Goal: Information Seeking & Learning: Understand process/instructions

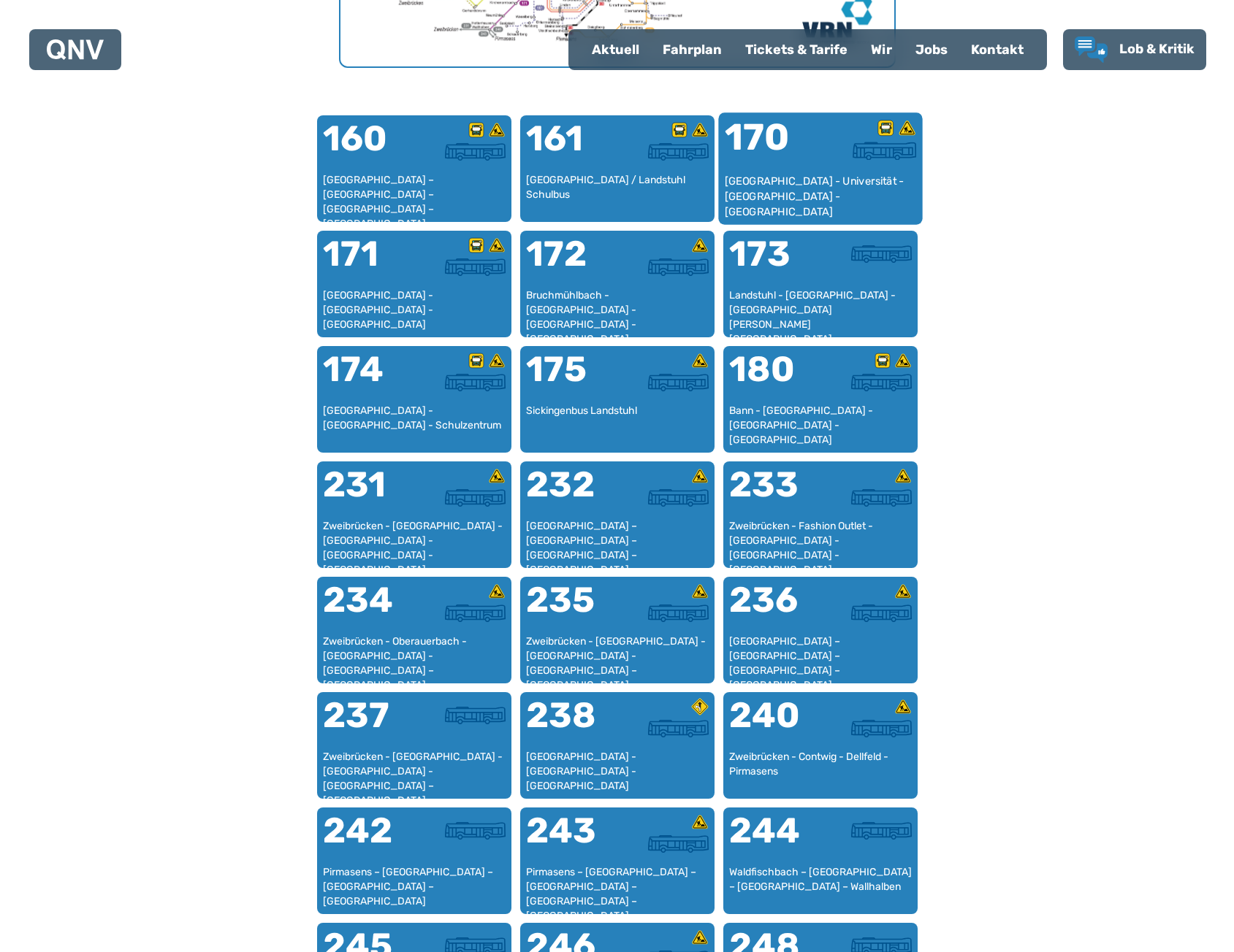
click at [827, 158] on div at bounding box center [868, 150] width 96 height 18
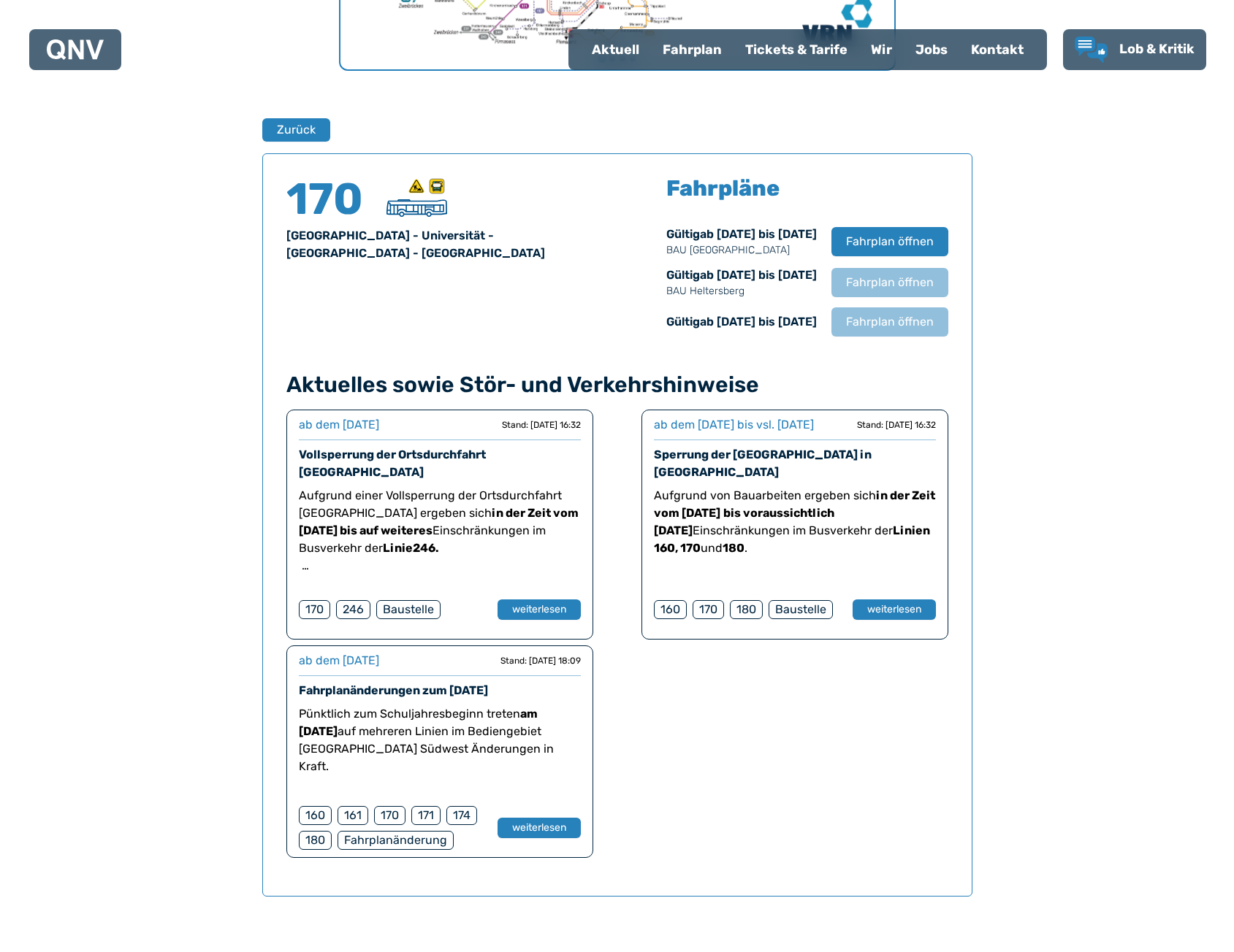
scroll to position [963, 0]
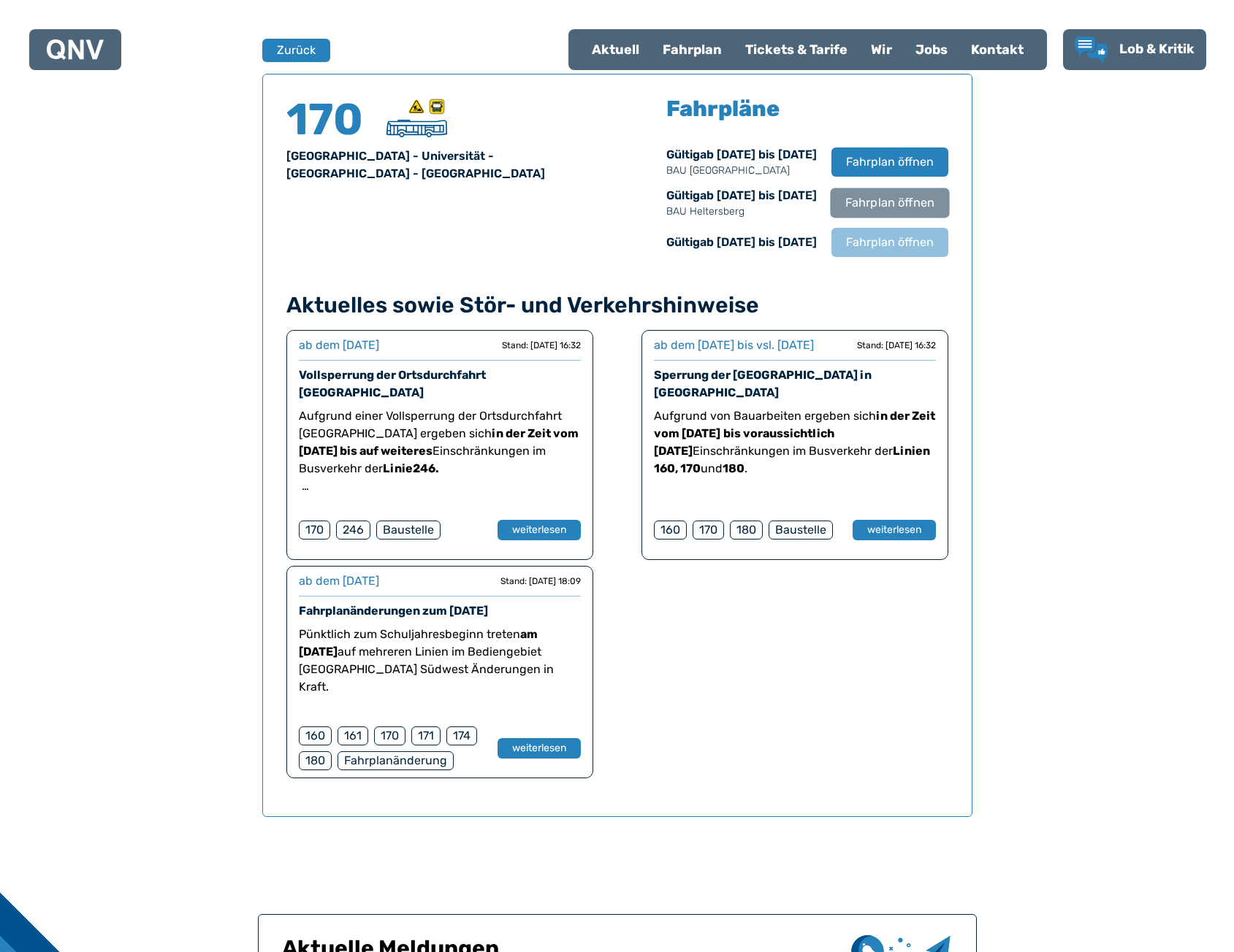
click at [883, 203] on span "Fahrplan öffnen" at bounding box center [888, 202] width 89 height 17
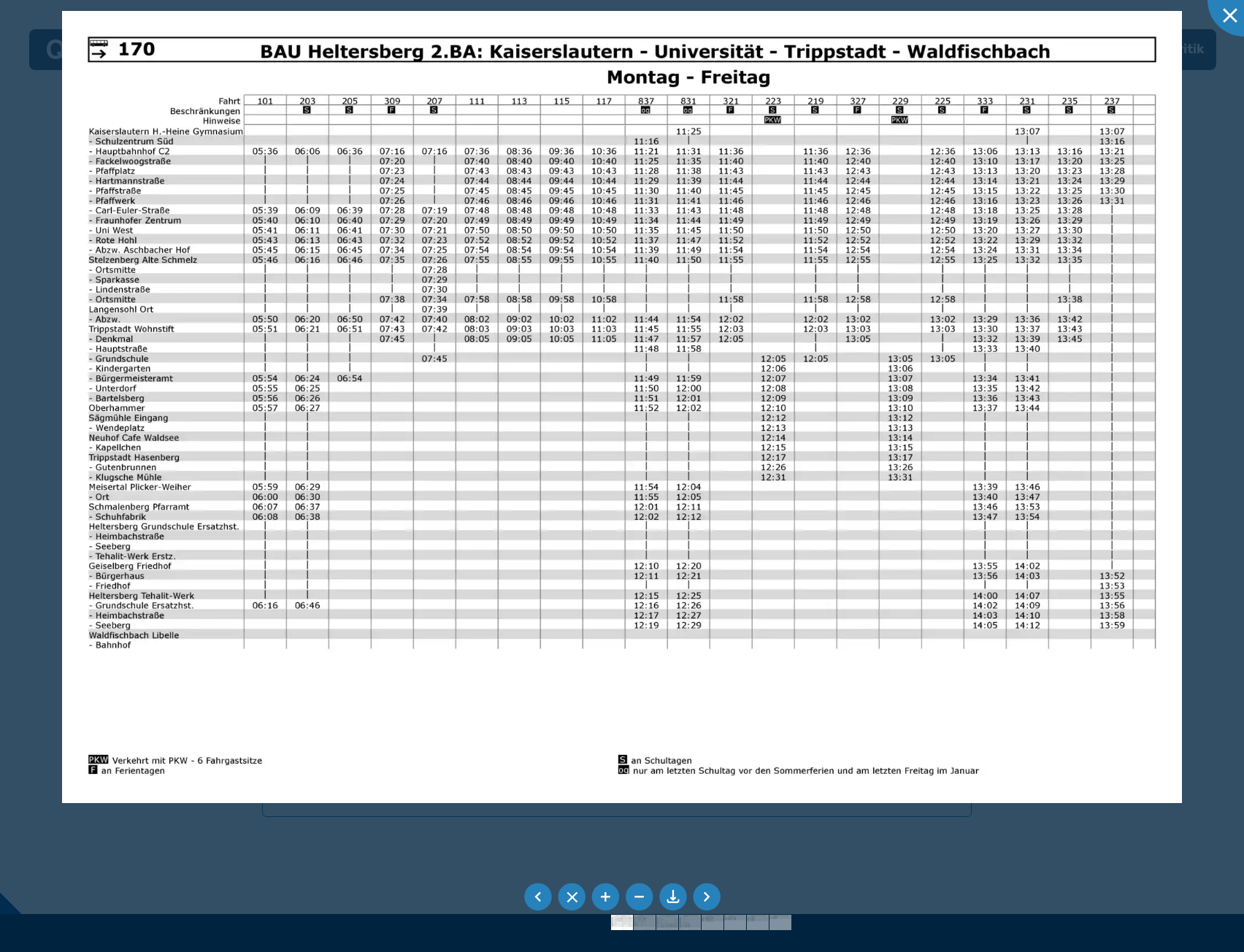
click at [1002, 349] on div at bounding box center [622, 476] width 1244 height 952
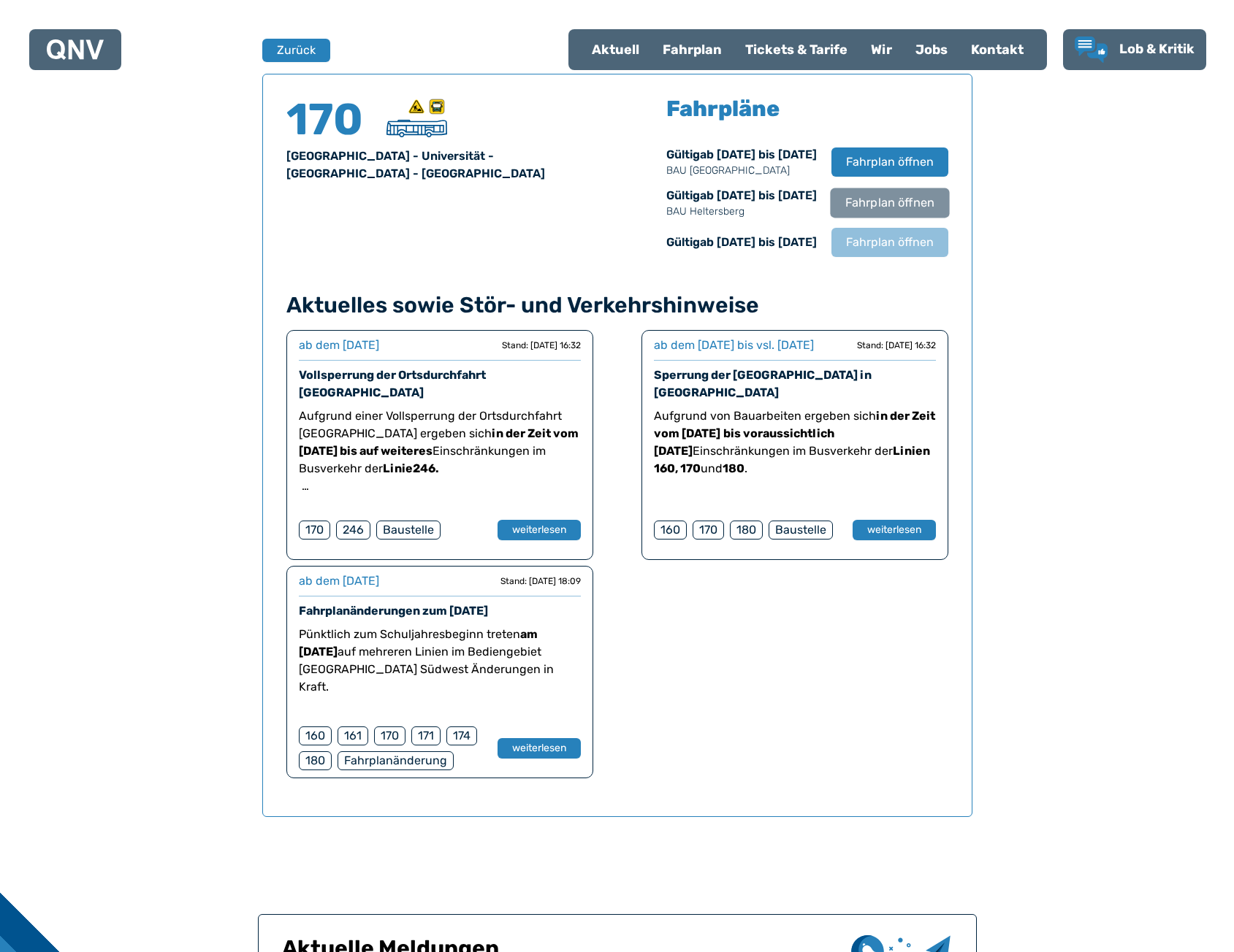
click at [883, 209] on span "Fahrplan öffnen" at bounding box center [888, 202] width 89 height 17
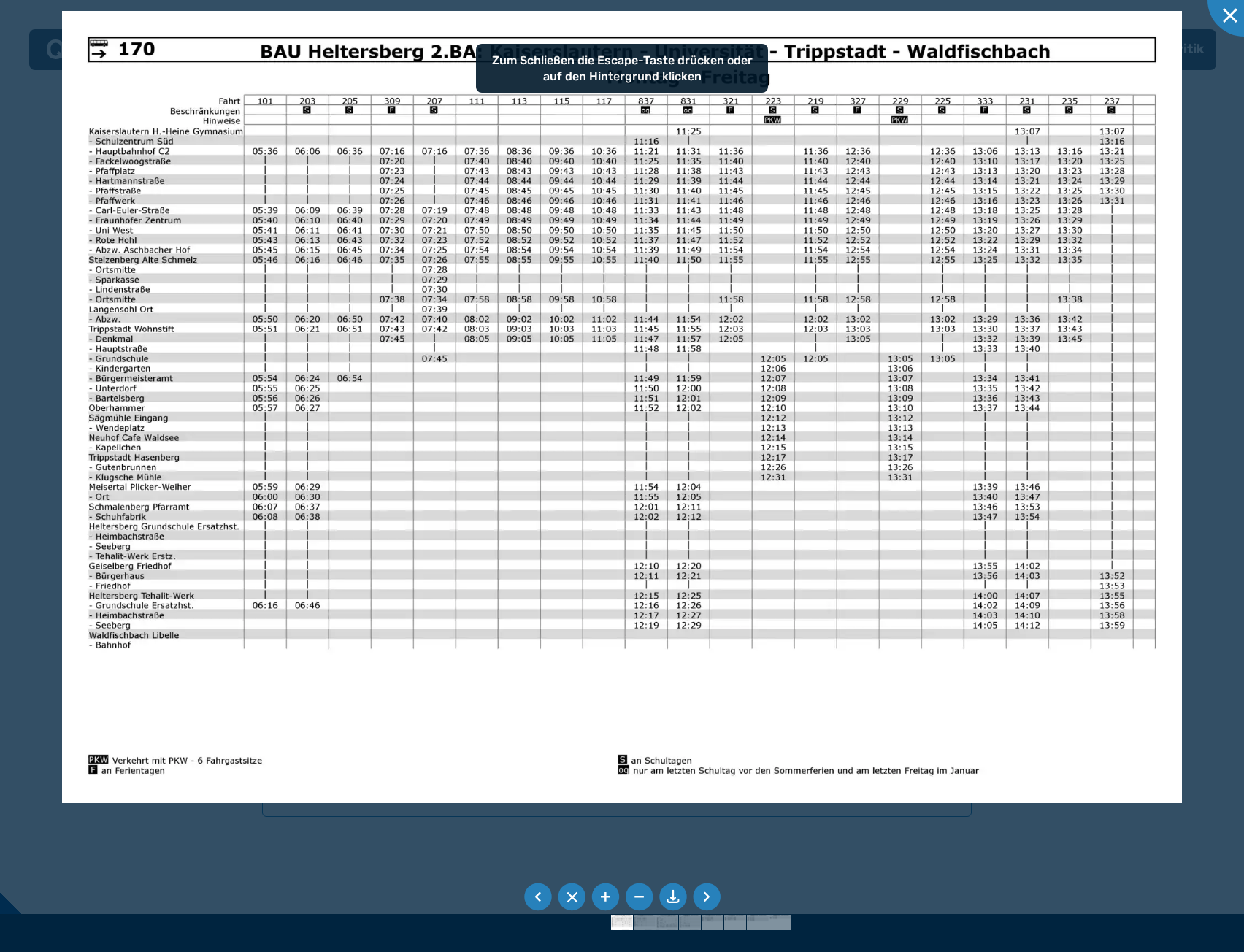
click at [1063, 282] on div at bounding box center [622, 476] width 1244 height 952
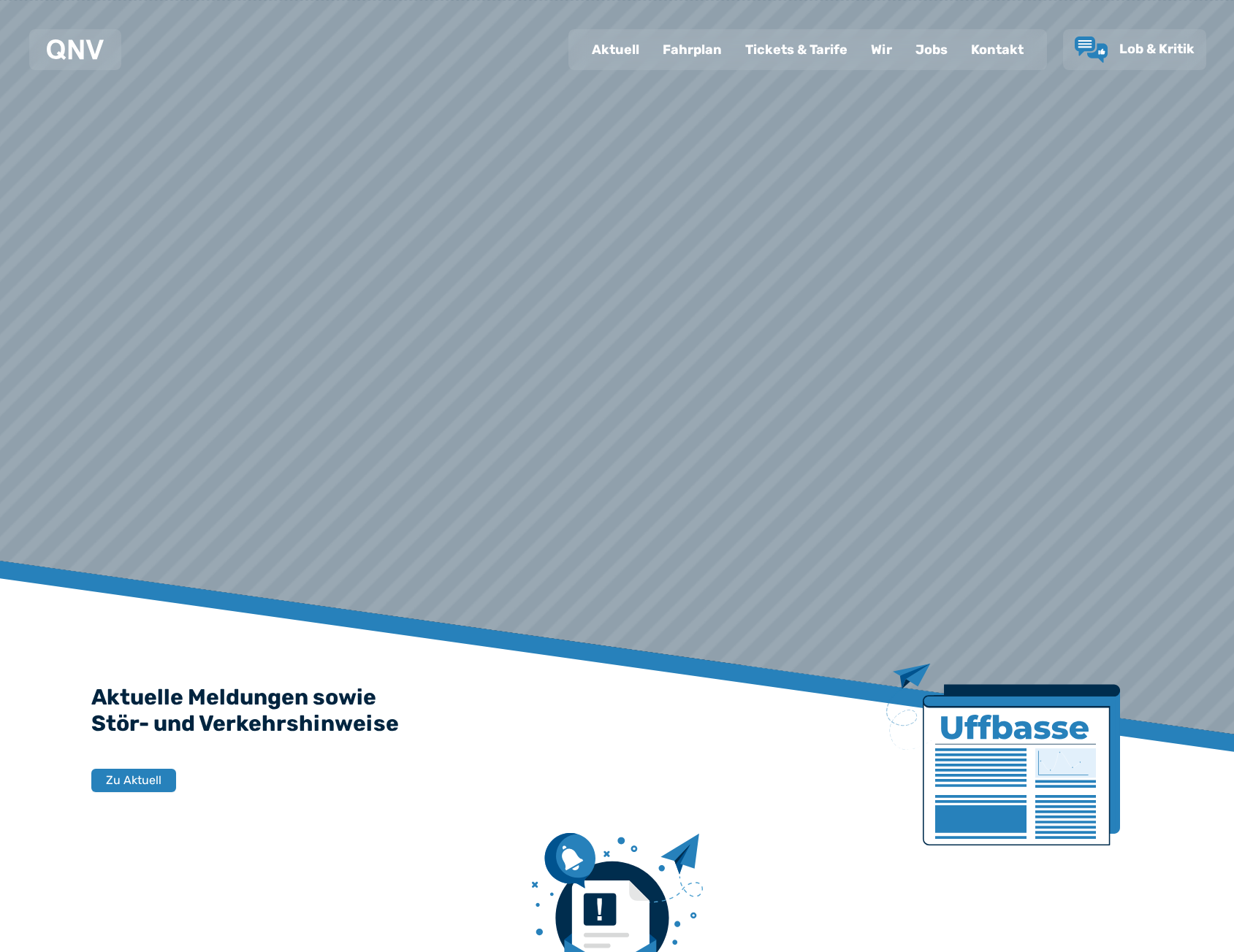
drag, startPoint x: 0, startPoint y: 0, endPoint x: 705, endPoint y: 49, distance: 706.7
click at [704, 45] on div "Fahrplan" at bounding box center [691, 50] width 82 height 38
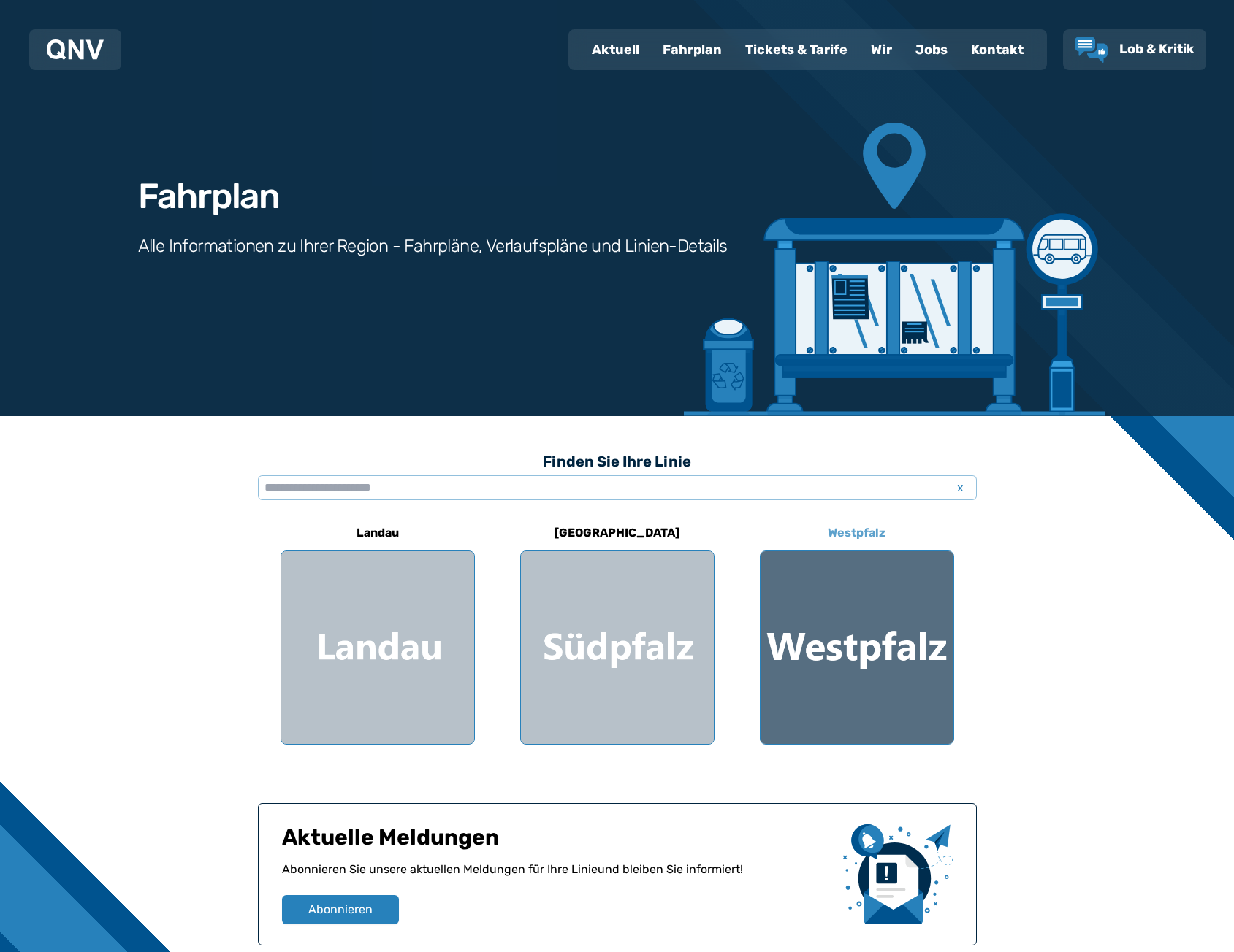
click at [924, 606] on div at bounding box center [857, 647] width 193 height 193
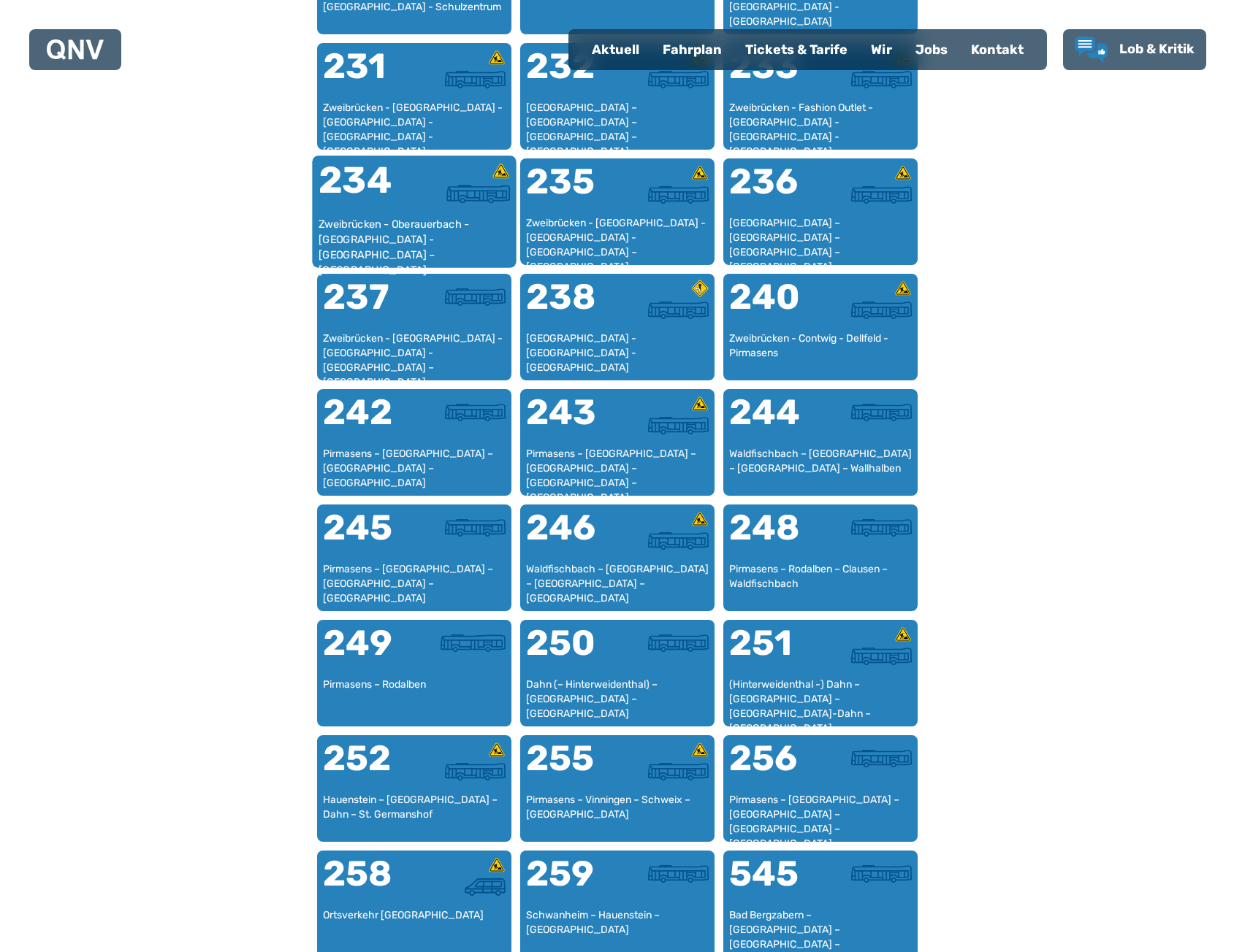
scroll to position [870, 0]
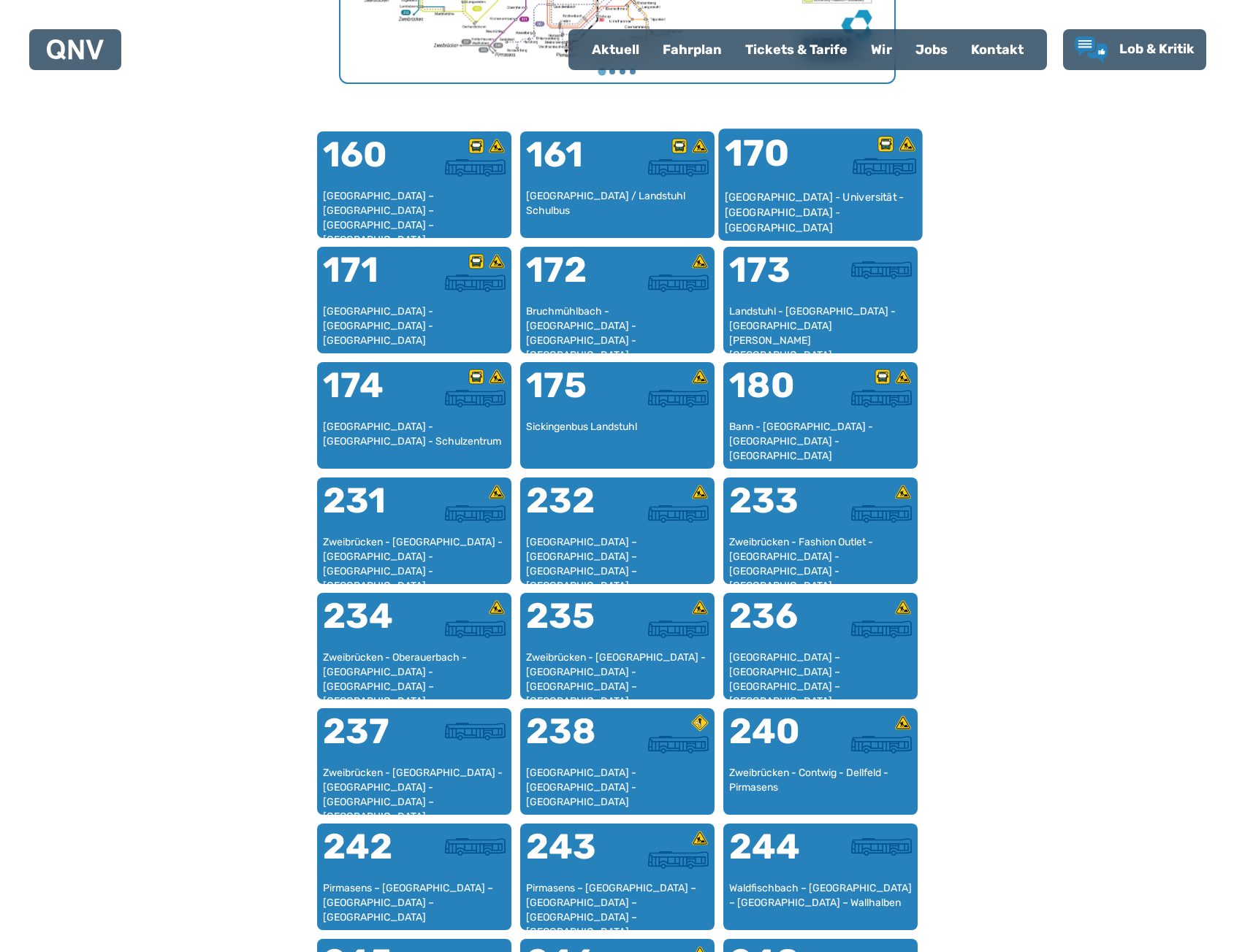
click at [786, 194] on div "[GEOGRAPHIC_DATA] - Universität - [GEOGRAPHIC_DATA] - [GEOGRAPHIC_DATA]" at bounding box center [819, 212] width 192 height 45
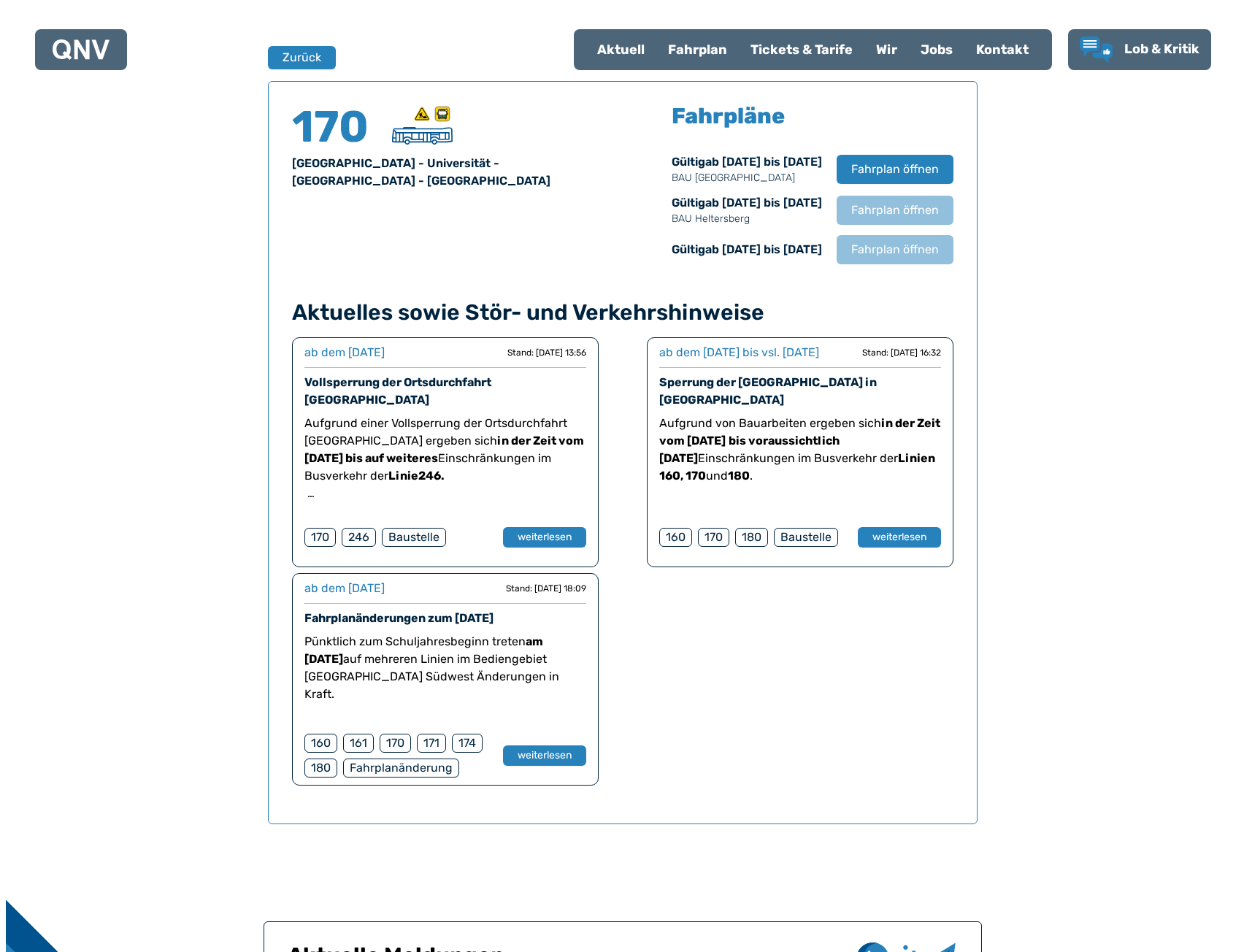
scroll to position [963, 0]
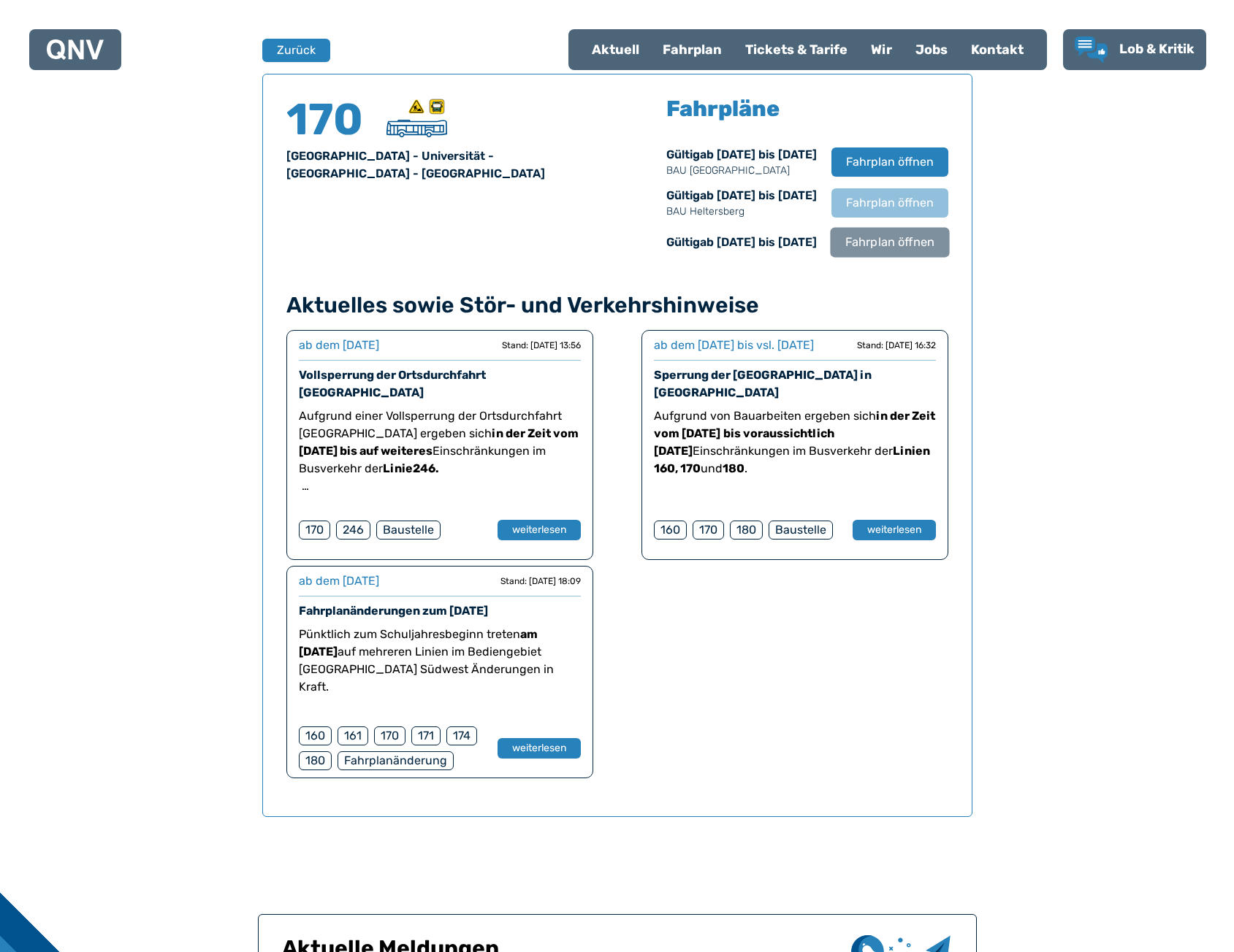
click at [893, 250] on span "Fahrplan öffnen" at bounding box center [888, 243] width 89 height 17
click at [886, 206] on span "Fahrplan öffnen" at bounding box center [888, 202] width 89 height 17
